Goal: Information Seeking & Learning: Learn about a topic

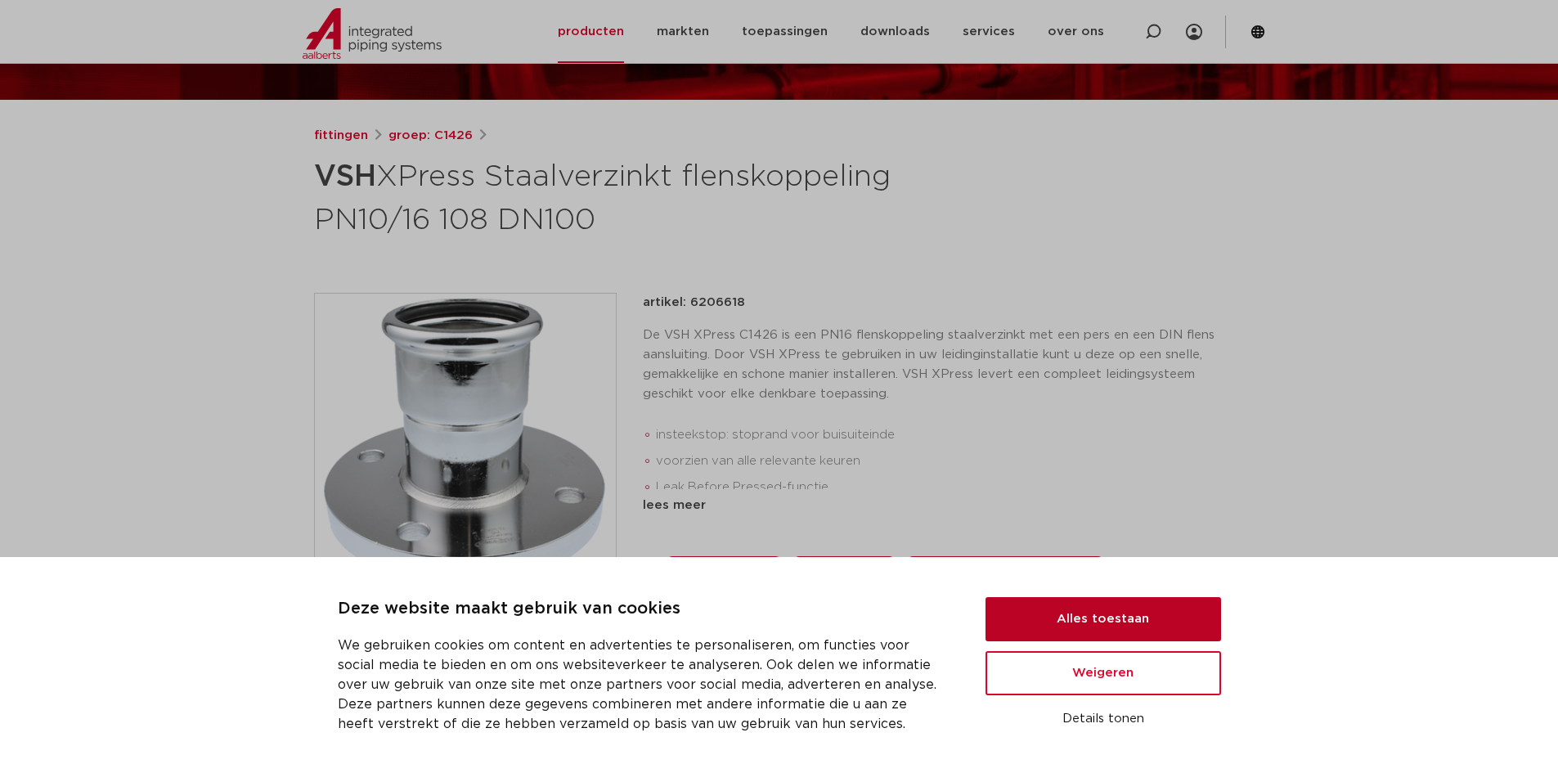
scroll to position [82, 0]
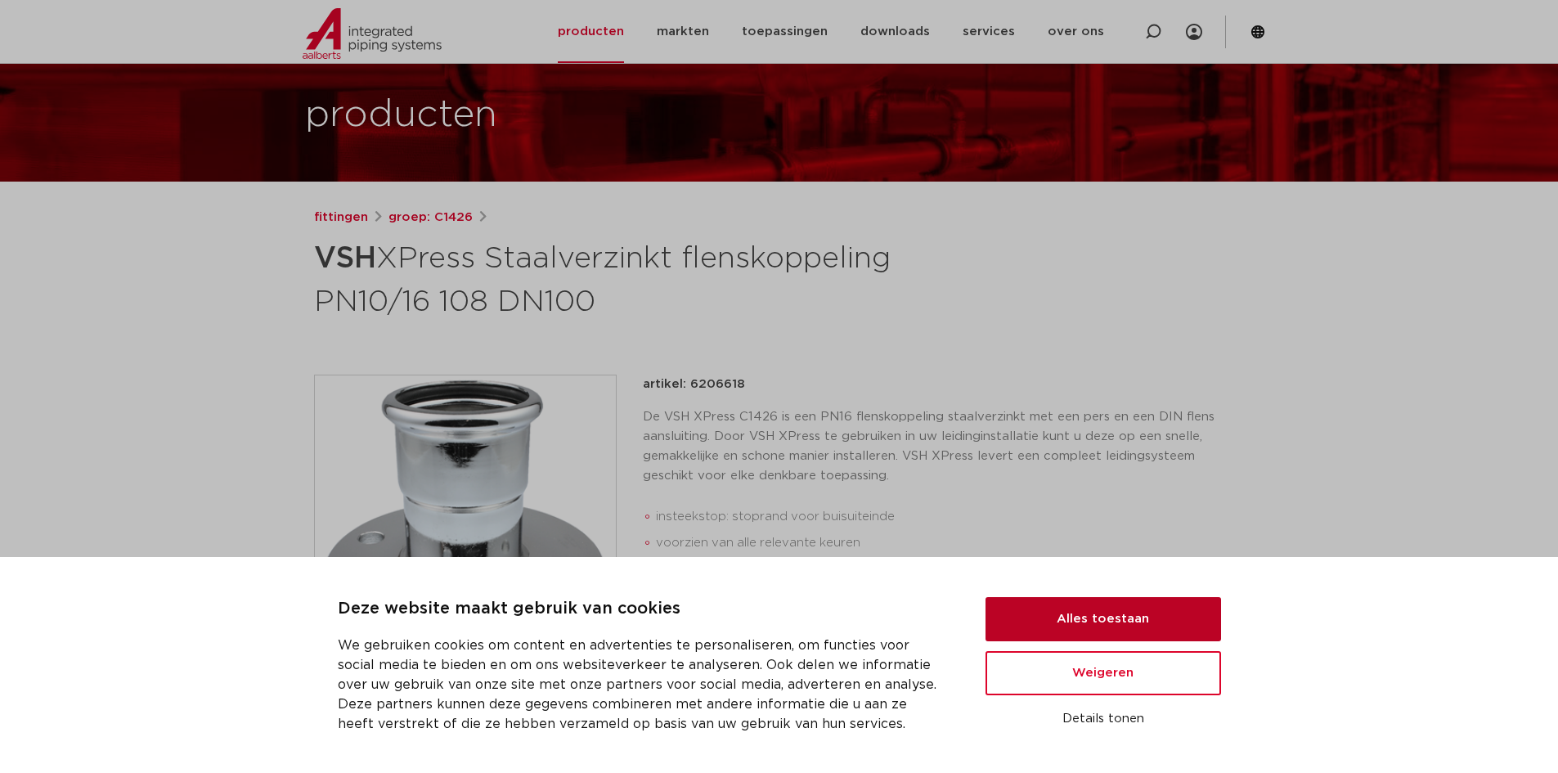
click at [1112, 613] on button "Alles toestaan" at bounding box center [1102, 619] width 235 height 44
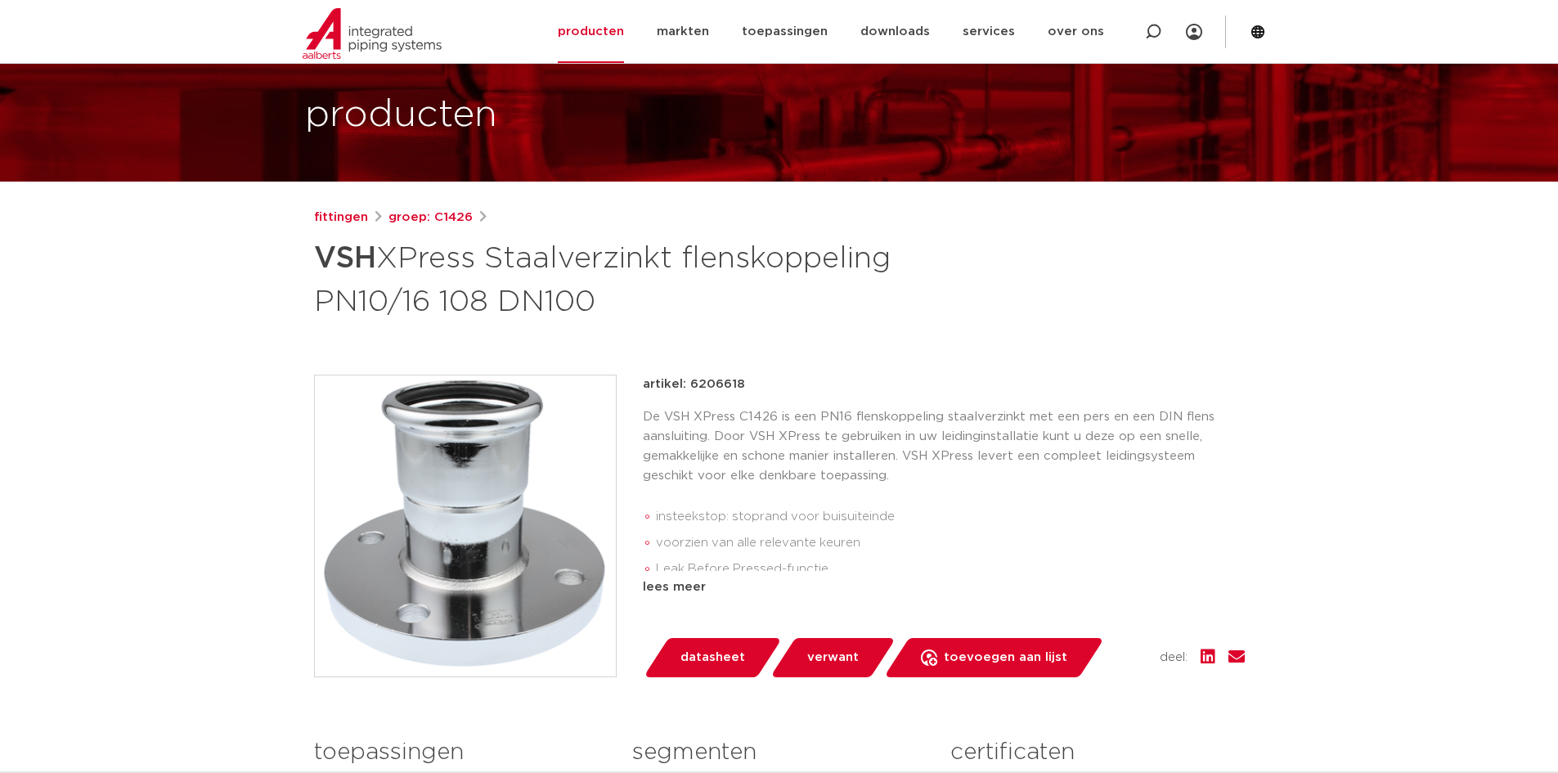
click at [484, 497] on img at bounding box center [465, 525] width 301 height 301
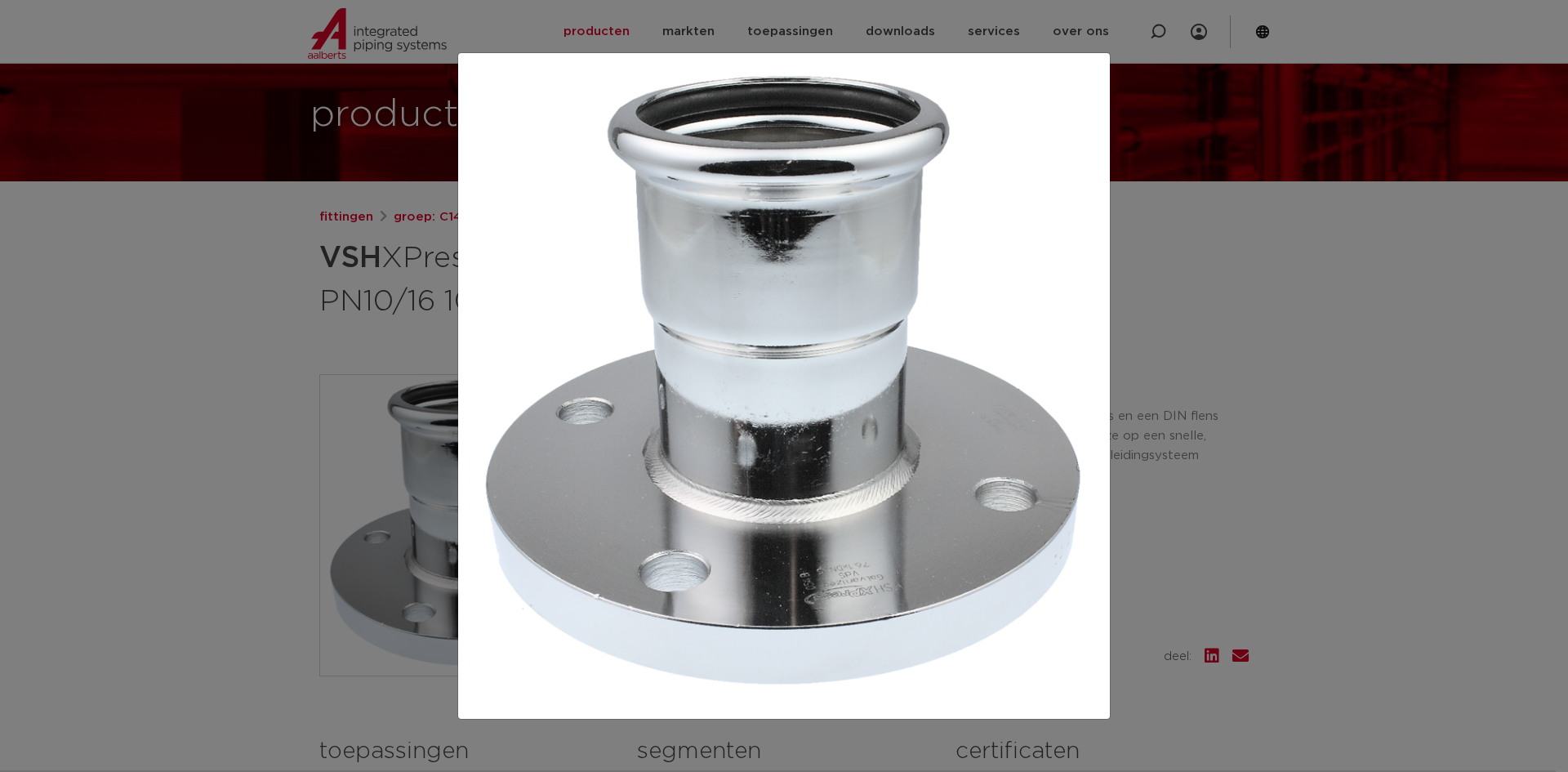
click at [1166, 432] on div at bounding box center [784, 386] width 1568 height 772
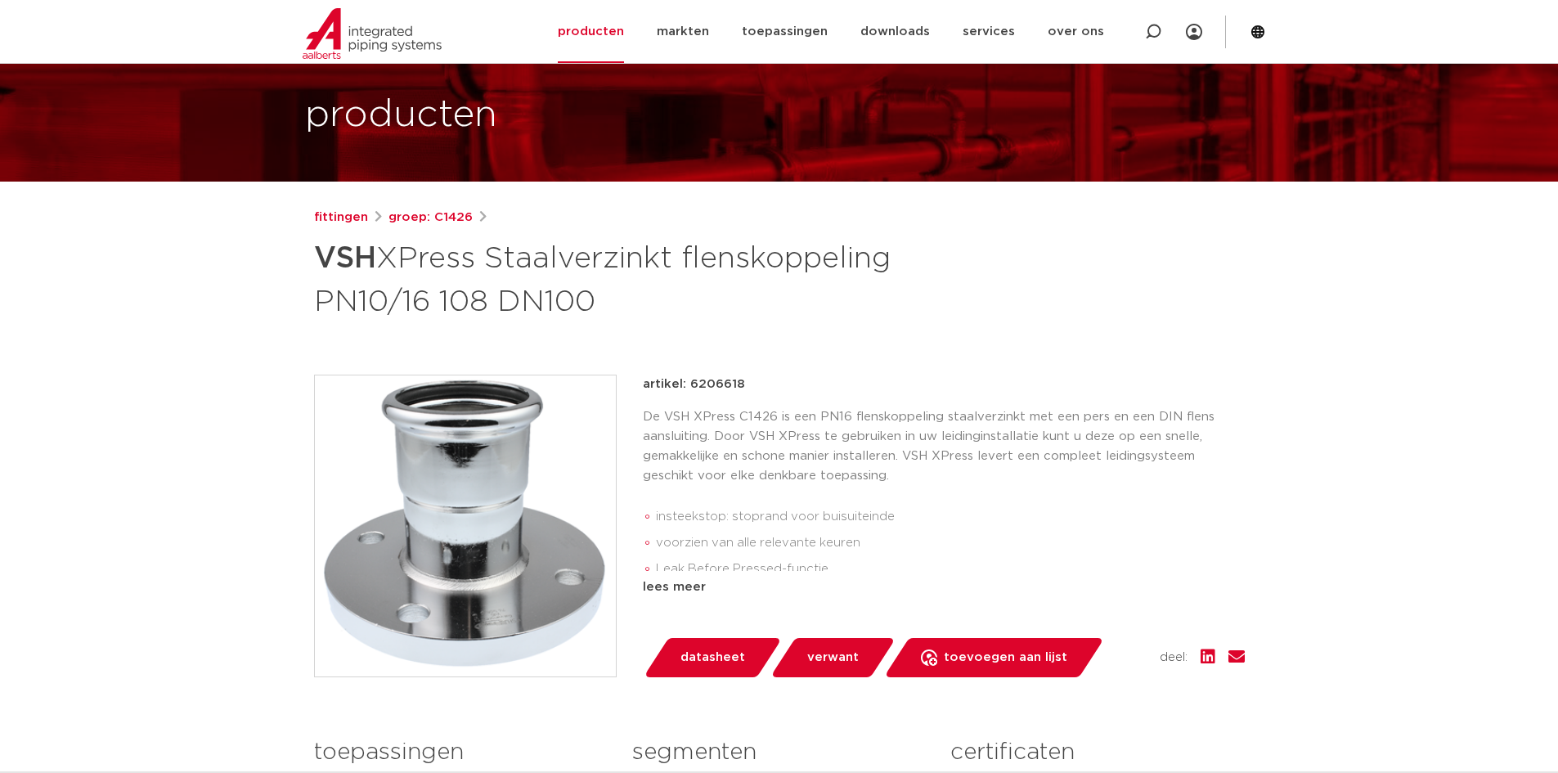
drag, startPoint x: 608, startPoint y: 317, endPoint x: 231, endPoint y: 287, distance: 377.3
click at [415, 267] on h1 "VSH XPress Staalverzinkt flenskoppeling PN10/16 108 DN100" at bounding box center [621, 278] width 614 height 88
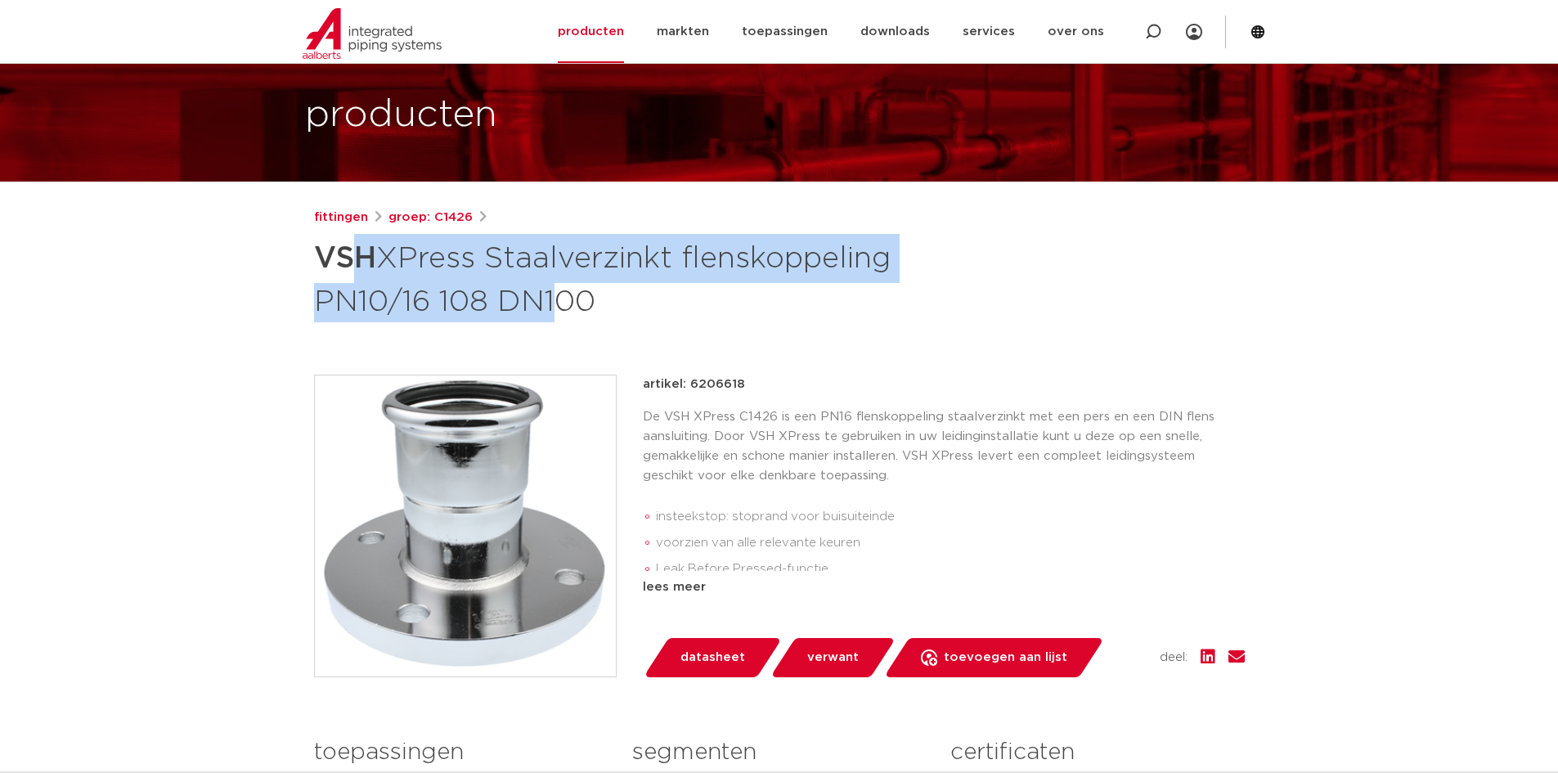
drag, startPoint x: 347, startPoint y: 248, endPoint x: 778, endPoint y: 307, distance: 435.8
click at [769, 307] on h1 "VSH XPress Staalverzinkt flenskoppeling PN10/16 108 DN100" at bounding box center [621, 278] width 614 height 88
click at [817, 311] on h1 "VSH XPress Staalverzinkt flenskoppeling PN10/16 108 DN100" at bounding box center [621, 278] width 614 height 88
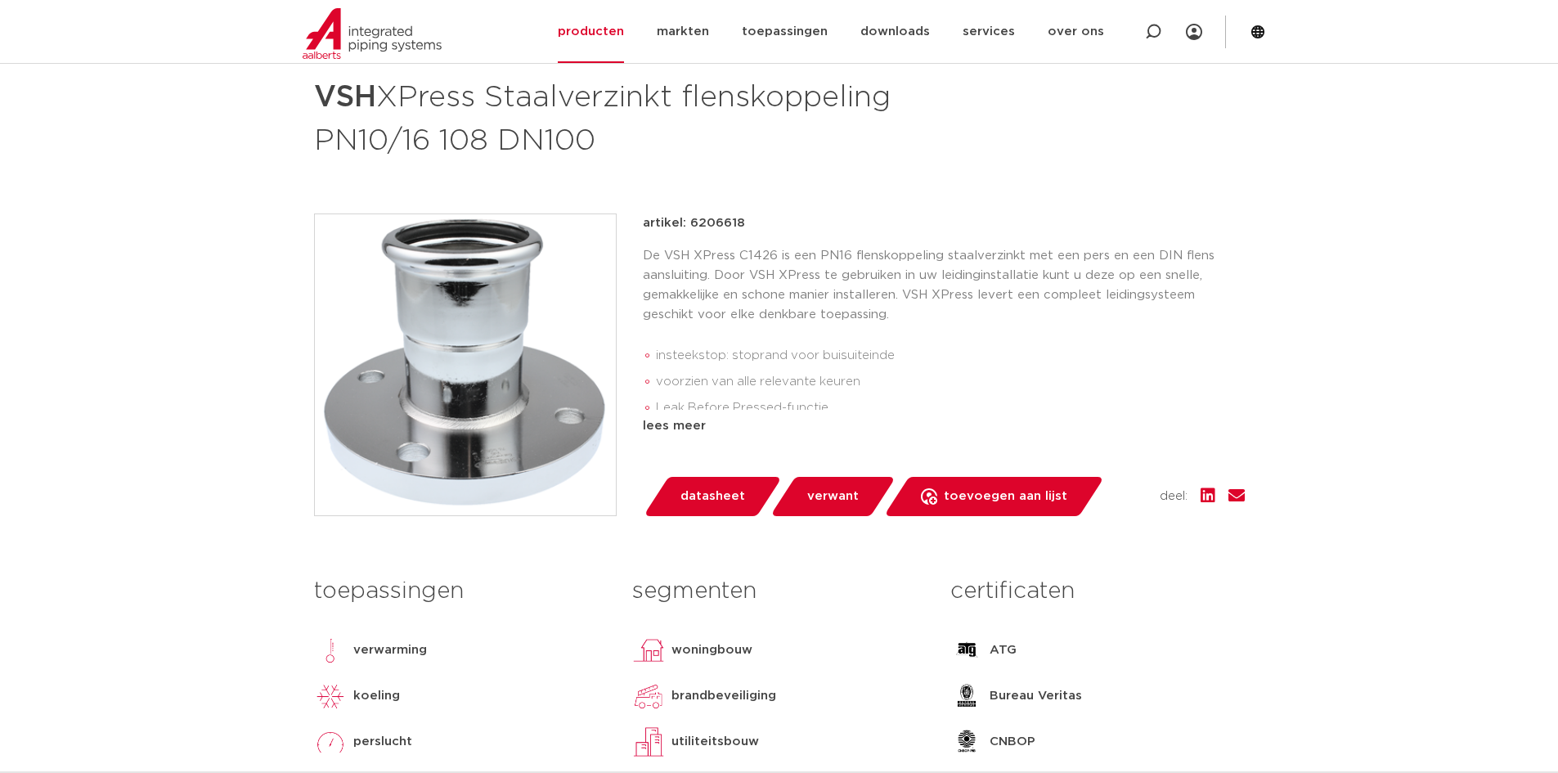
scroll to position [245, 0]
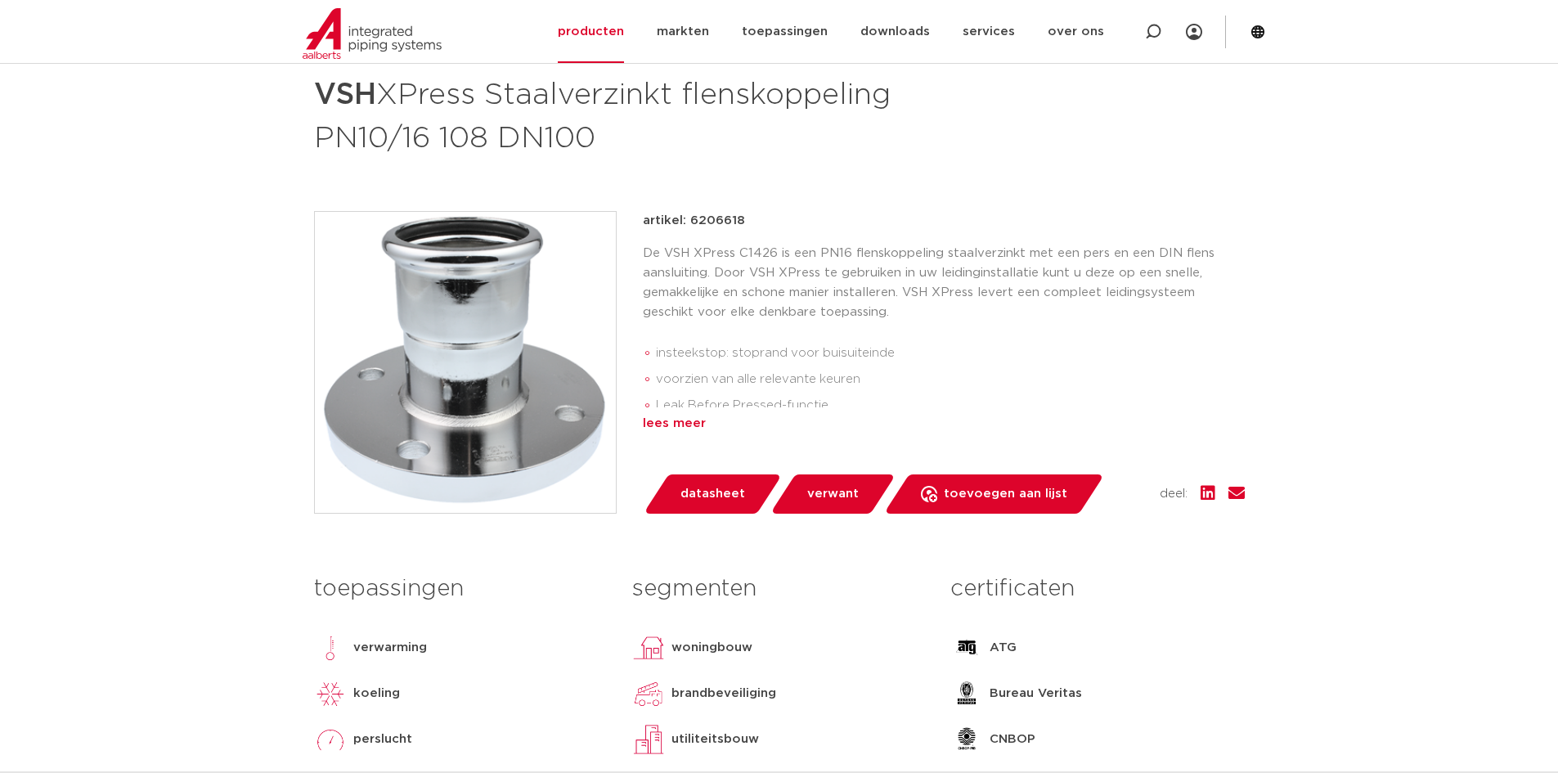
click at [685, 426] on div "lees meer" at bounding box center [944, 424] width 602 height 20
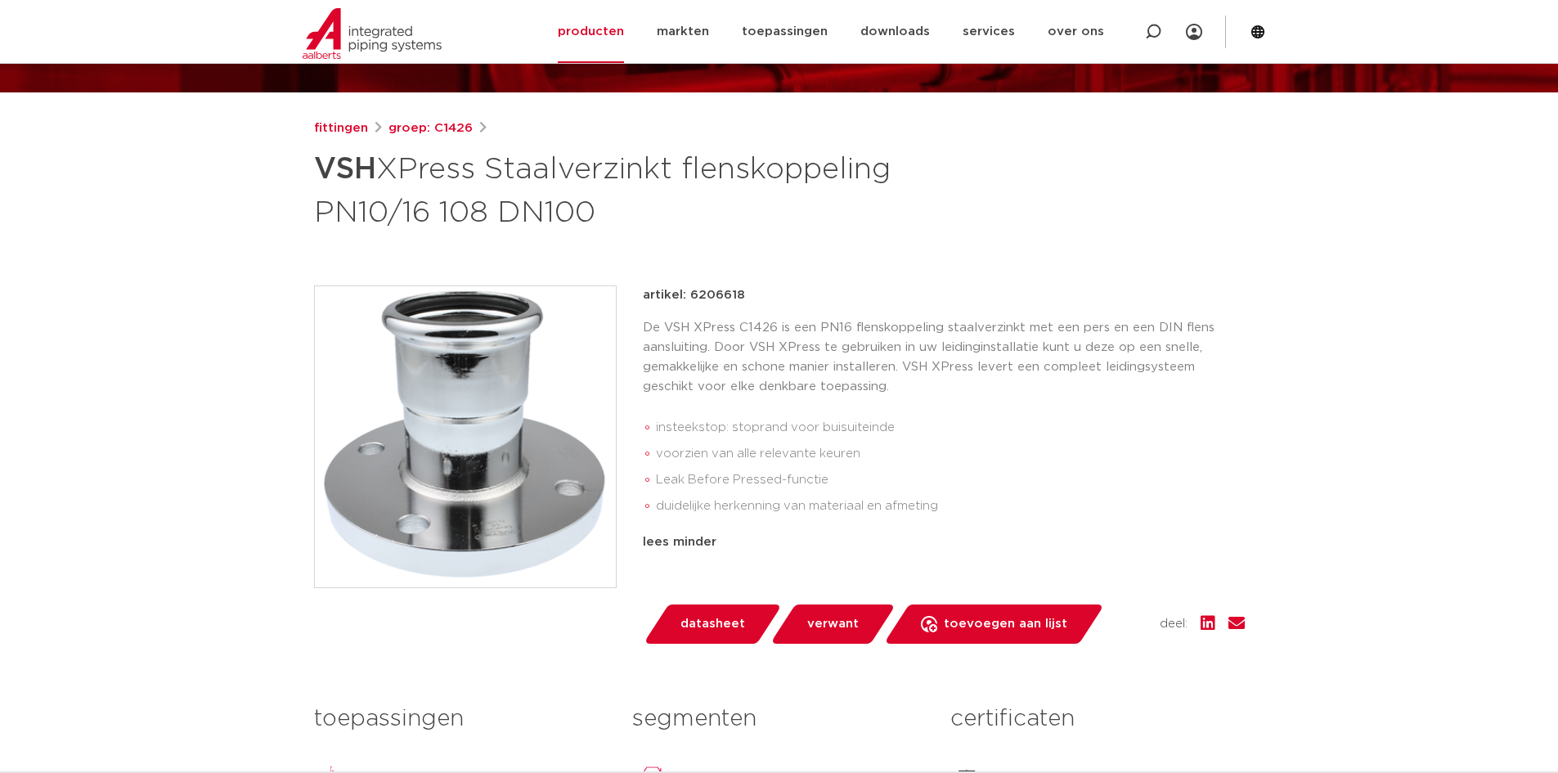
scroll to position [164, 0]
